Goal: Information Seeking & Learning: Check status

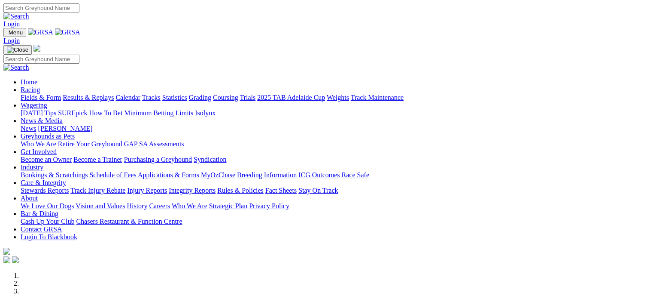
click at [114, 94] on link "Results & Replays" at bounding box center [88, 97] width 51 height 7
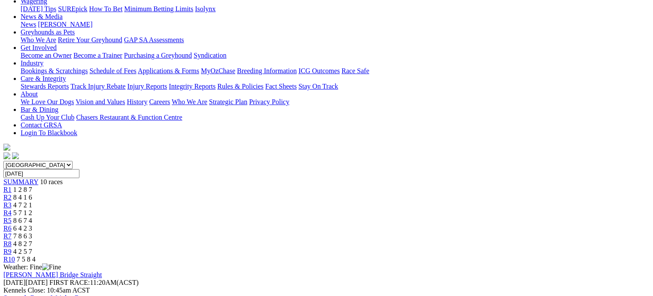
scroll to position [111, 0]
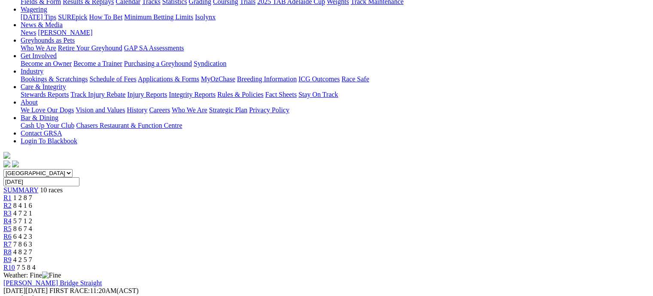
click at [208, 201] on div "R2 8 4 1 6" at bounding box center [326, 205] width 647 height 8
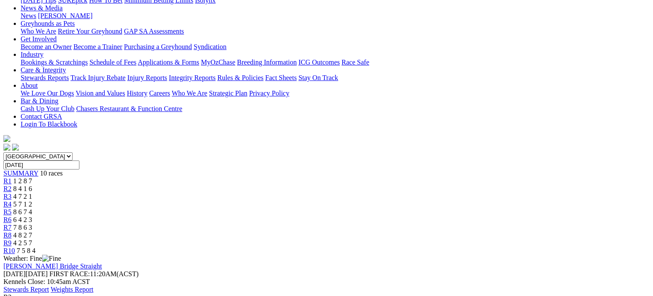
scroll to position [127, 0]
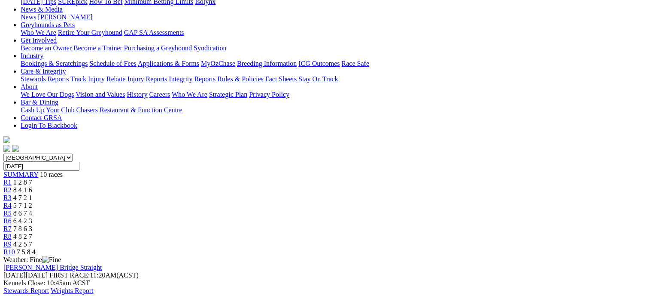
click at [257, 194] on div "R3 4 7 2 1" at bounding box center [326, 198] width 647 height 8
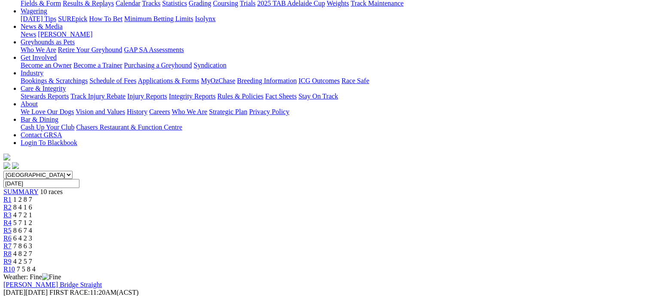
scroll to position [103, 0]
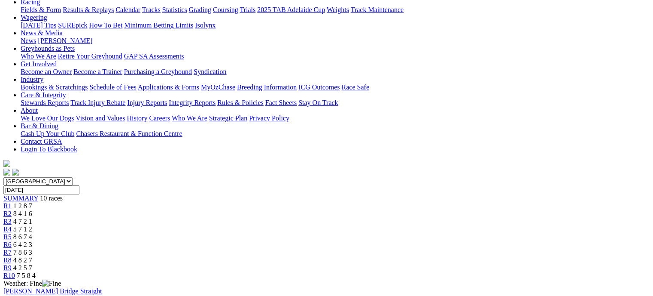
click at [305, 225] on div "R4 5 7 1 2" at bounding box center [326, 229] width 647 height 8
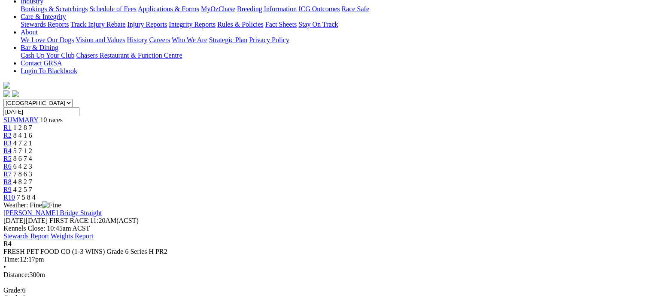
scroll to position [122, 0]
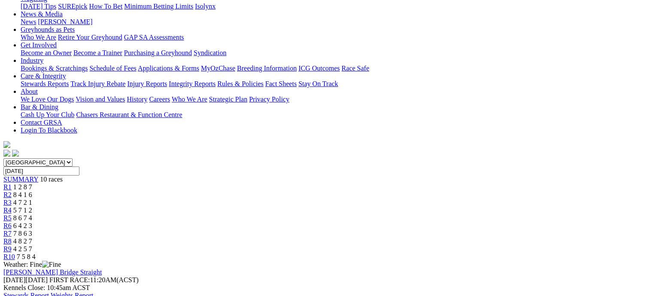
click at [12, 214] on link "R5" at bounding box center [7, 217] width 8 height 7
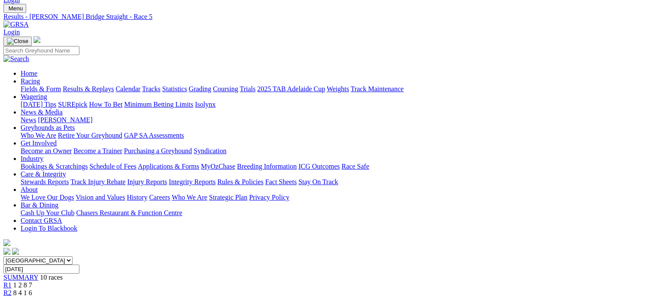
scroll to position [20, 0]
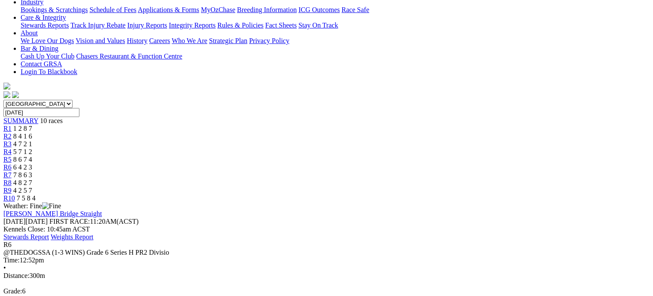
scroll to position [123, 0]
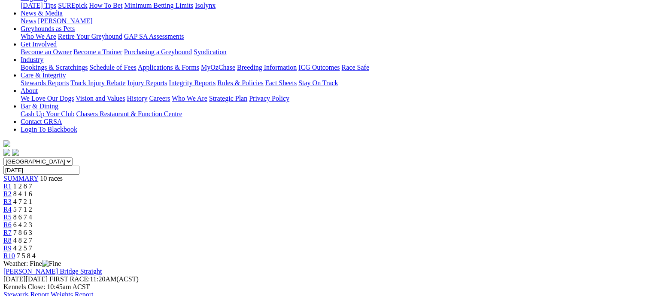
click at [440, 229] on div "R7 7 8 6 3" at bounding box center [326, 233] width 647 height 8
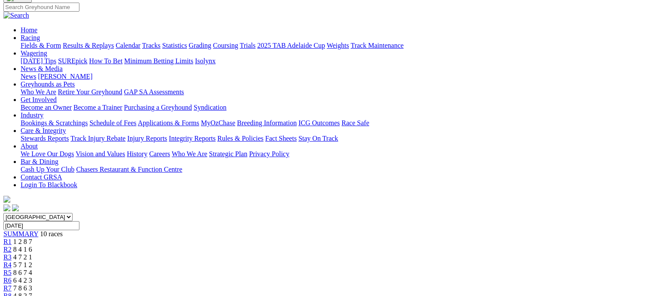
scroll to position [59, 0]
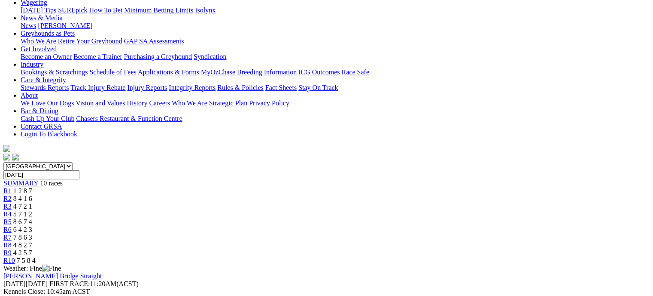
scroll to position [114, 0]
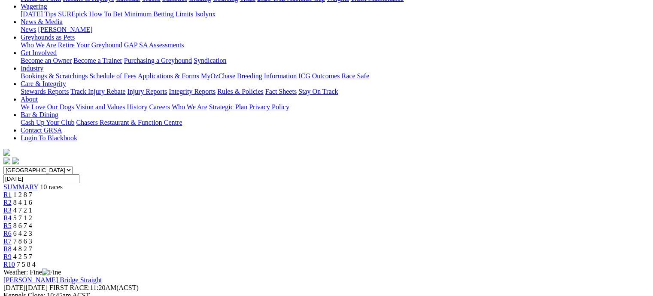
click at [12, 253] on link "R9" at bounding box center [7, 256] width 8 height 7
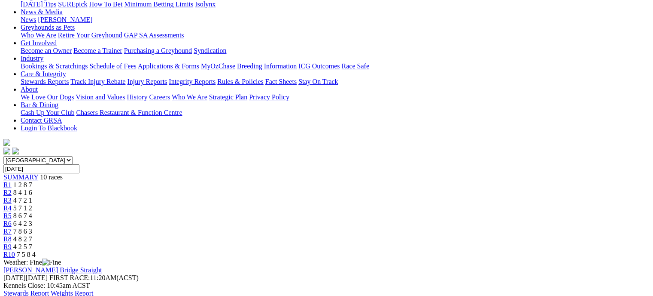
scroll to position [122, 0]
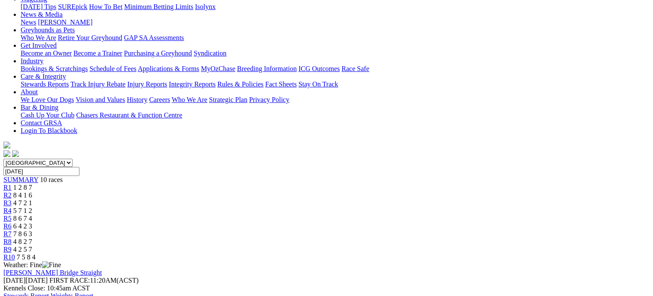
click at [15, 253] on link "R10" at bounding box center [9, 256] width 12 height 7
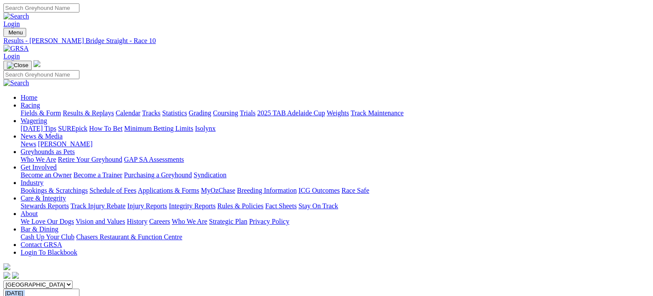
drag, startPoint x: 656, startPoint y: 37, endPoint x: 486, endPoint y: 120, distance: 189.3
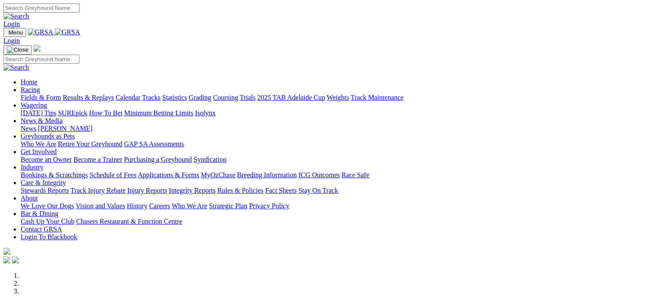
click at [140, 94] on link "Calendar" at bounding box center [128, 97] width 25 height 7
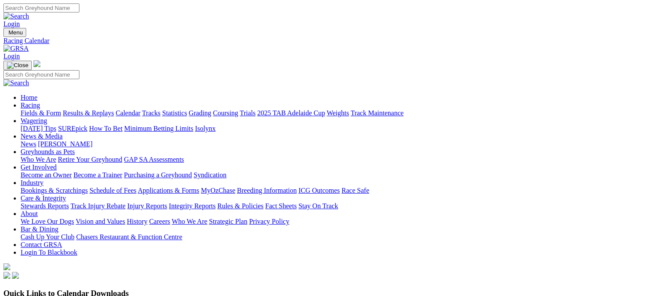
click at [37, 109] on link "Fields & Form" at bounding box center [41, 112] width 40 height 7
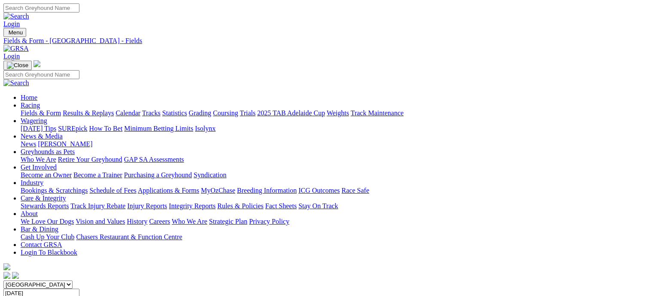
click at [140, 109] on link "Calendar" at bounding box center [128, 112] width 25 height 7
